Goal: Ask a question

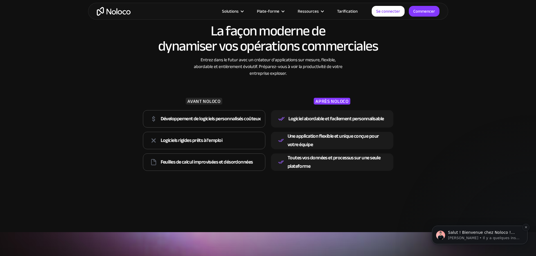
click at [486, 238] on font "[PERSON_NAME] • Il y a quelques instants" at bounding box center [486, 238] width 77 height 4
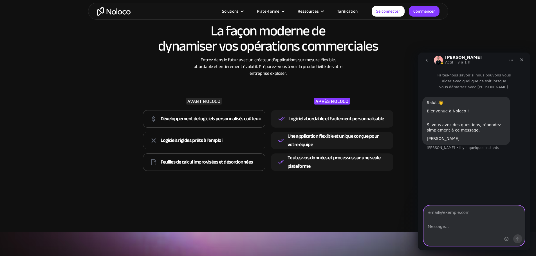
click at [479, 224] on textarea "Message…" at bounding box center [474, 226] width 101 height 10
type textarea "c'est quoi noloco"
click at [488, 213] on input "Votre email" at bounding box center [474, 213] width 94 height 14
type input "[EMAIL_ADDRESS][DOMAIN_NAME]"
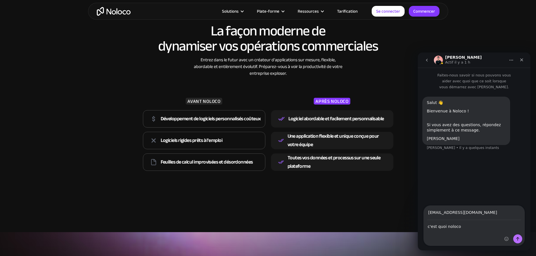
click at [492, 232] on div "c'est quoi noloco c'est quoi noloco" at bounding box center [474, 233] width 101 height 25
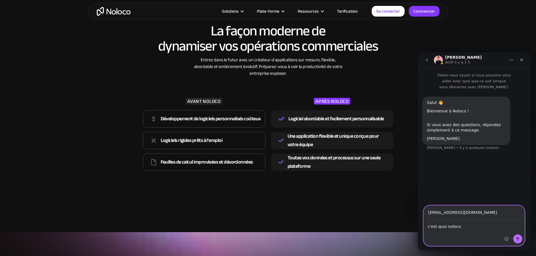
click at [474, 226] on textarea "c'est quoi noloco" at bounding box center [474, 226] width 101 height 10
type textarea "c'est quoi noloco ? quel service proposer vous ?"
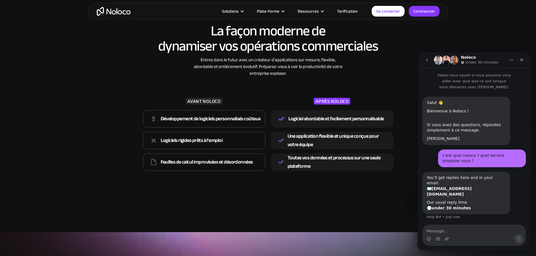
click at [513, 61] on icon "Maison" at bounding box center [511, 60] width 5 height 5
click at [522, 62] on div "Fermer" at bounding box center [522, 60] width 10 height 10
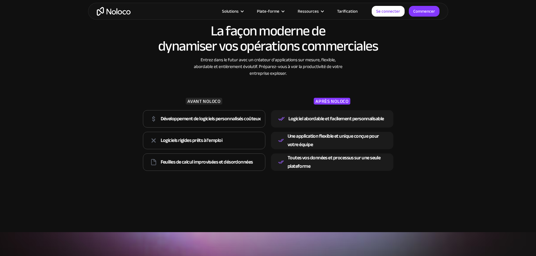
scroll to position [6, 0]
click at [345, 10] on font "Tarification" at bounding box center [347, 11] width 21 height 8
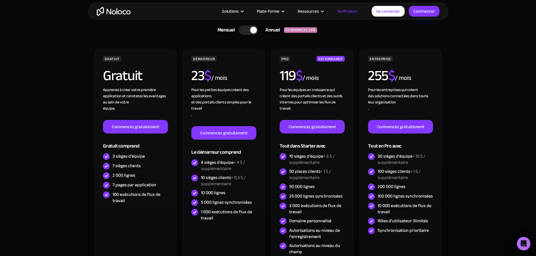
scroll to position [169, 0]
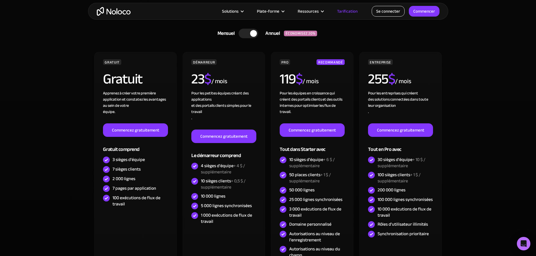
click at [387, 12] on font "Se connecter" at bounding box center [388, 11] width 24 height 8
click at [425, 14] on font "Commencer" at bounding box center [425, 11] width 22 height 8
click at [241, 32] on div at bounding box center [249, 34] width 20 height 10
